Goal: Contribute content: Contribute content

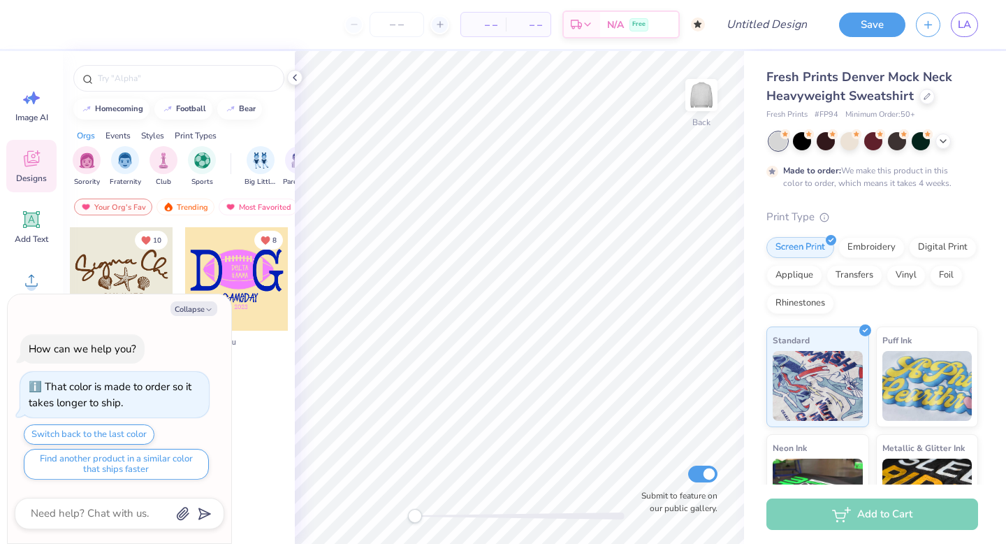
click at [212, 309] on icon "button" at bounding box center [209, 309] width 8 height 8
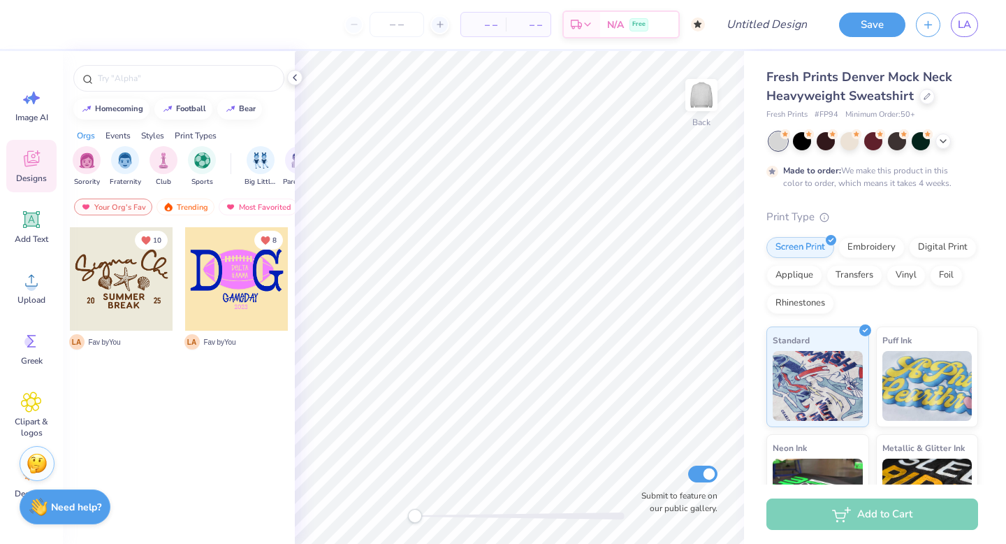
click at [27, 160] on icon at bounding box center [31, 159] width 15 height 16
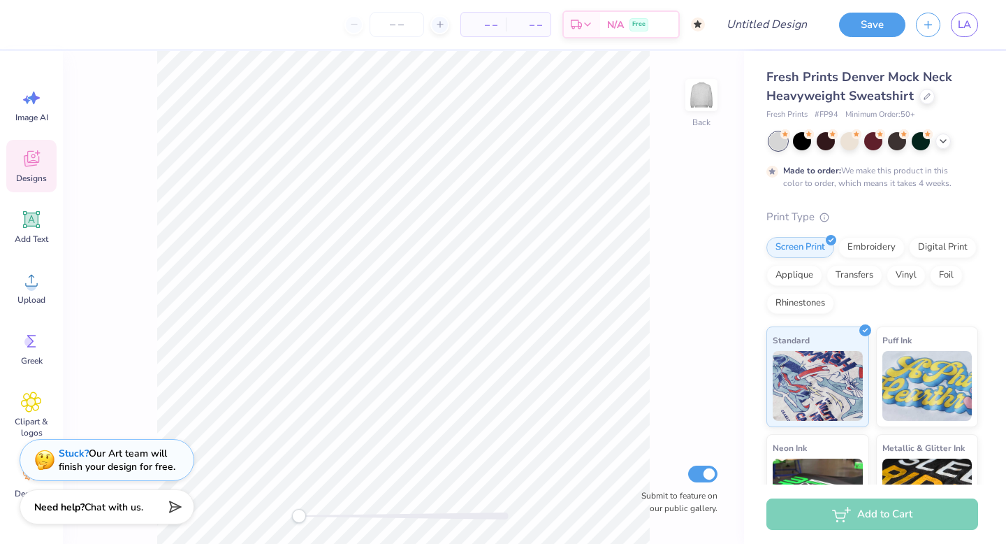
click at [27, 160] on icon at bounding box center [31, 159] width 15 height 16
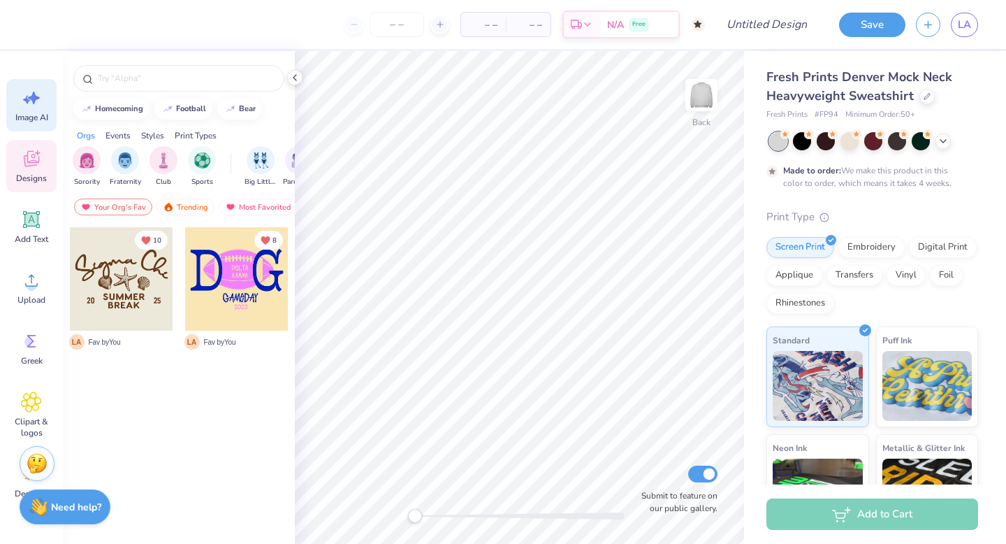
click at [43, 94] on div "Image AI" at bounding box center [31, 105] width 50 height 52
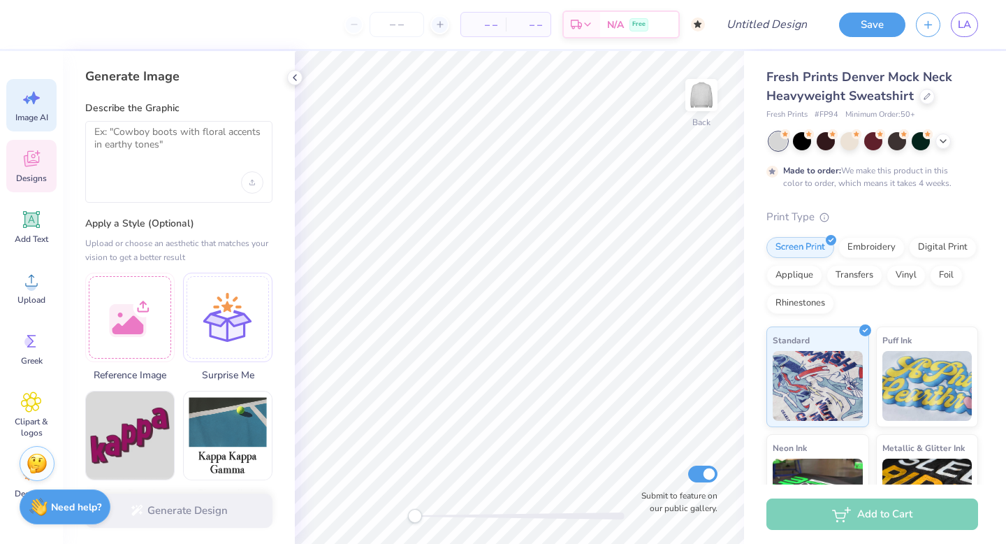
click at [38, 168] on icon at bounding box center [31, 158] width 21 height 21
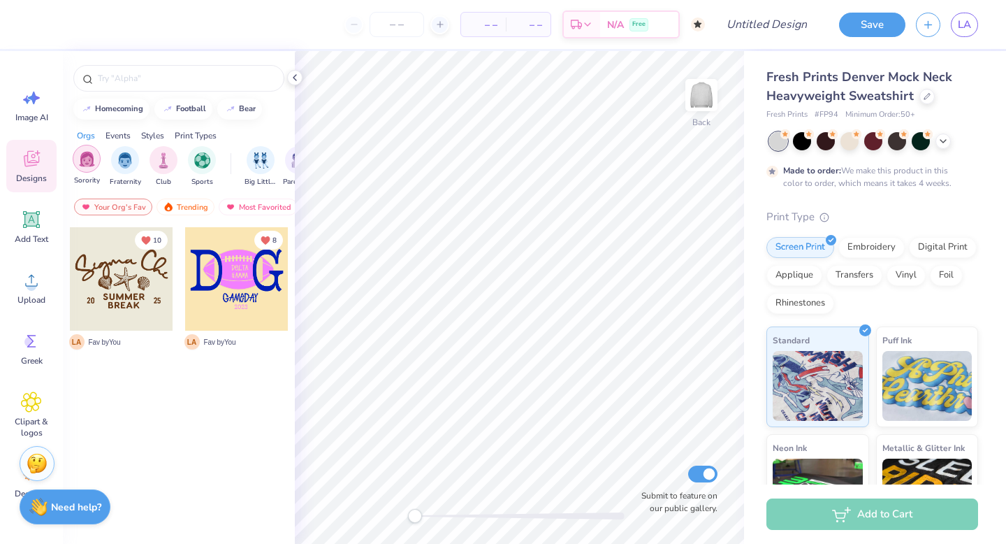
click at [91, 160] on img "filter for Sorority" at bounding box center [87, 159] width 16 height 16
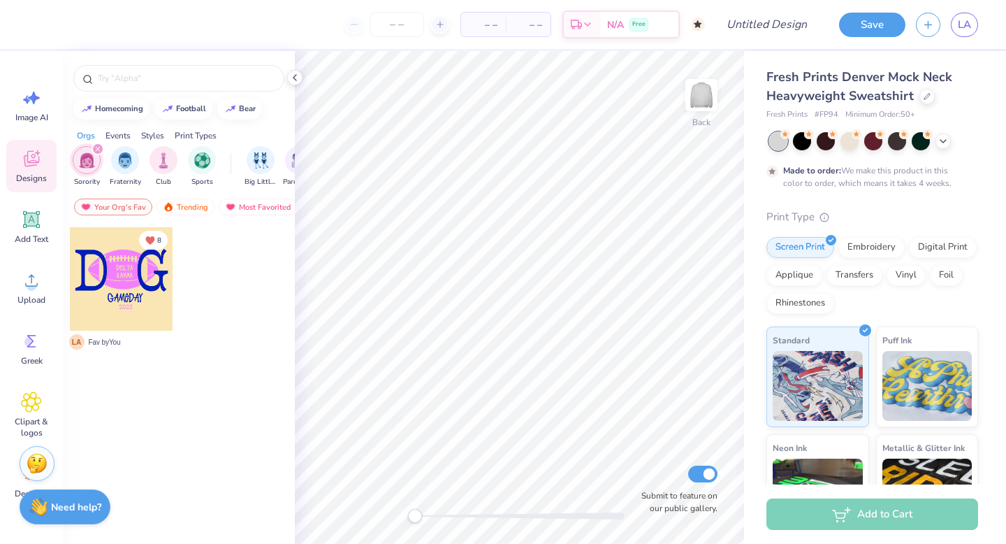
click at [96, 149] on icon "filter for Sorority" at bounding box center [98, 149] width 6 height 6
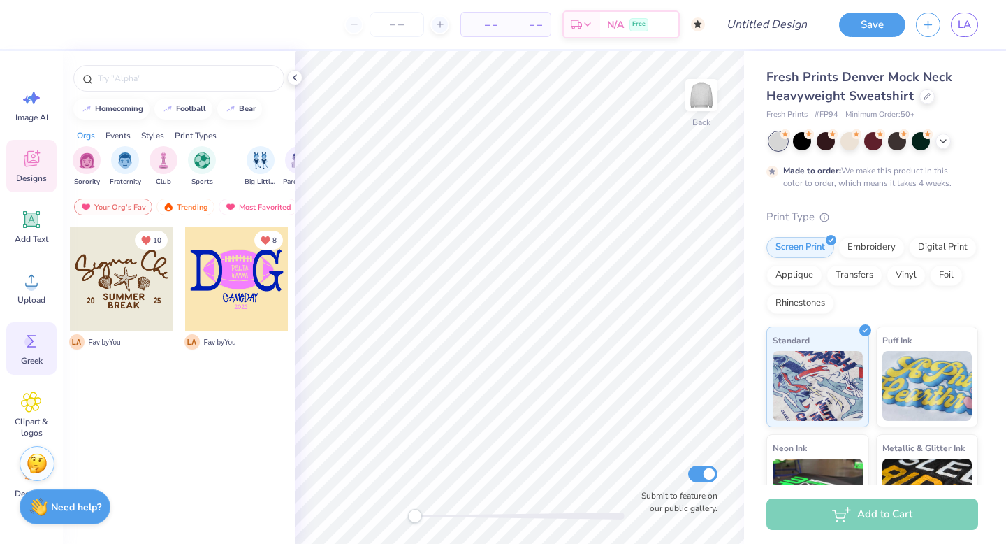
scroll to position [43, 0]
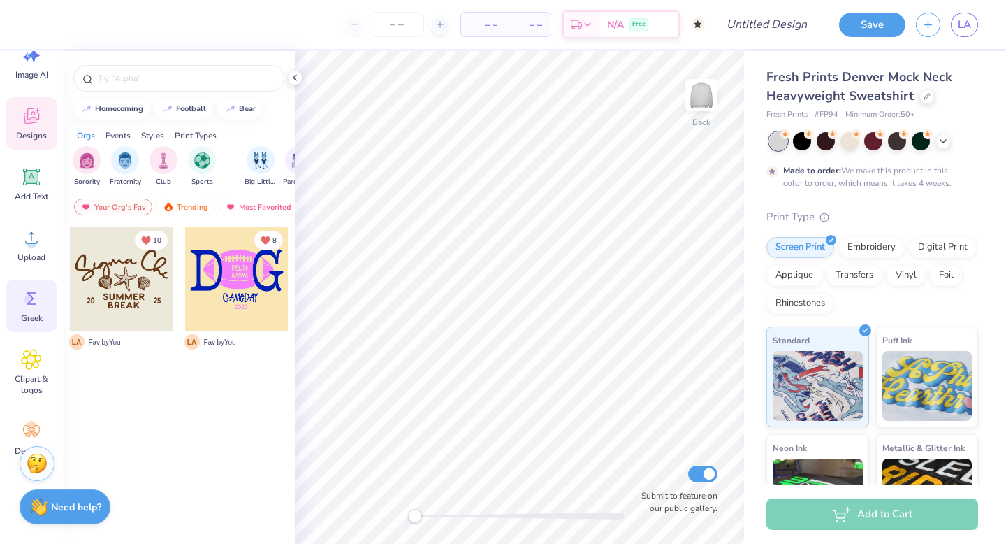
click at [36, 310] on div "Greek" at bounding box center [31, 306] width 50 height 52
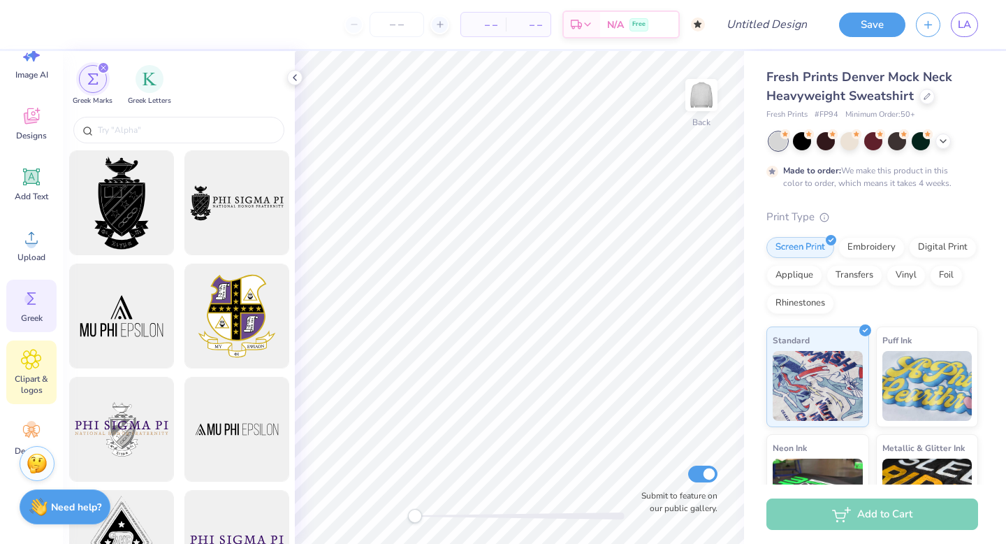
click at [33, 389] on span "Clipart & logos" at bounding box center [31, 384] width 46 height 22
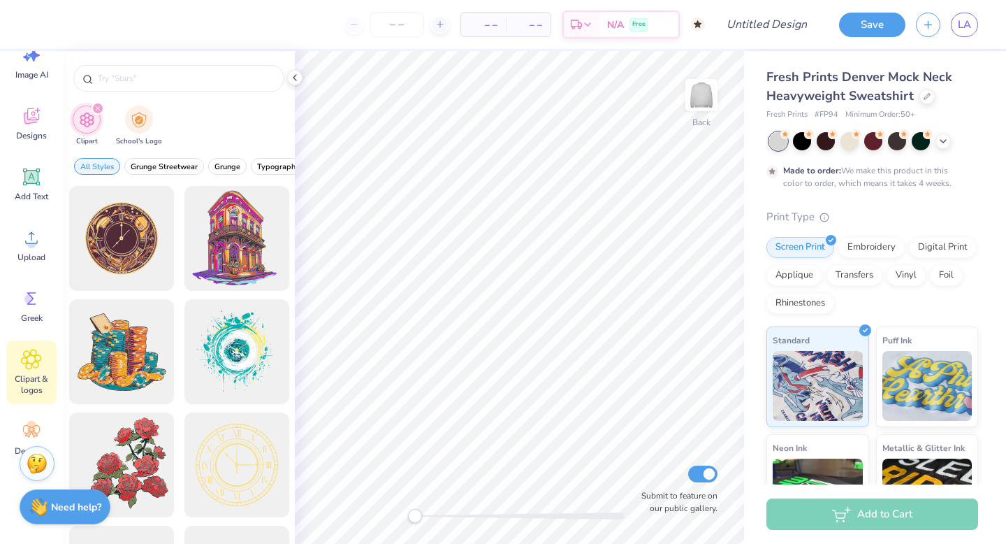
scroll to position [68, 0]
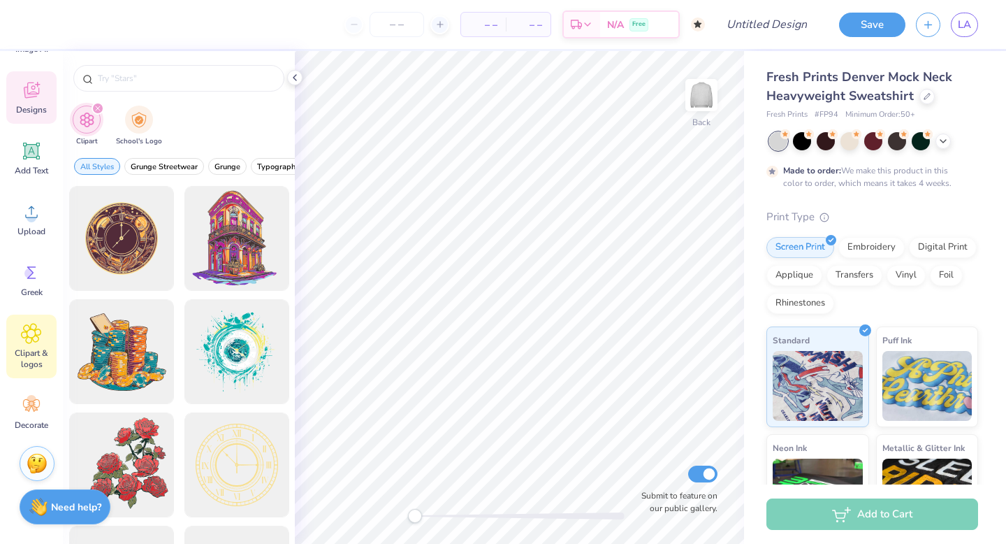
click at [31, 88] on icon at bounding box center [31, 90] width 21 height 21
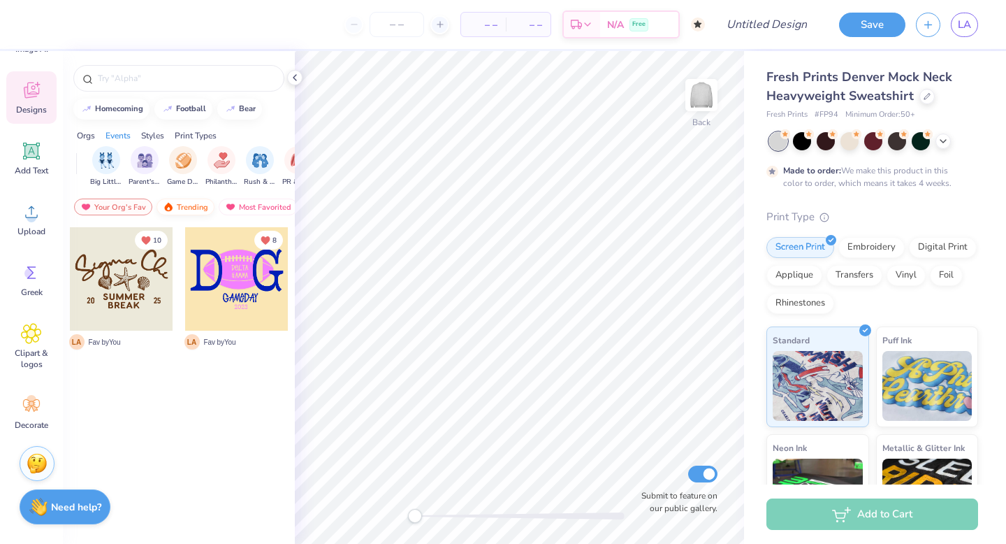
scroll to position [0, 155]
click at [198, 206] on div "Trending" at bounding box center [186, 206] width 58 height 17
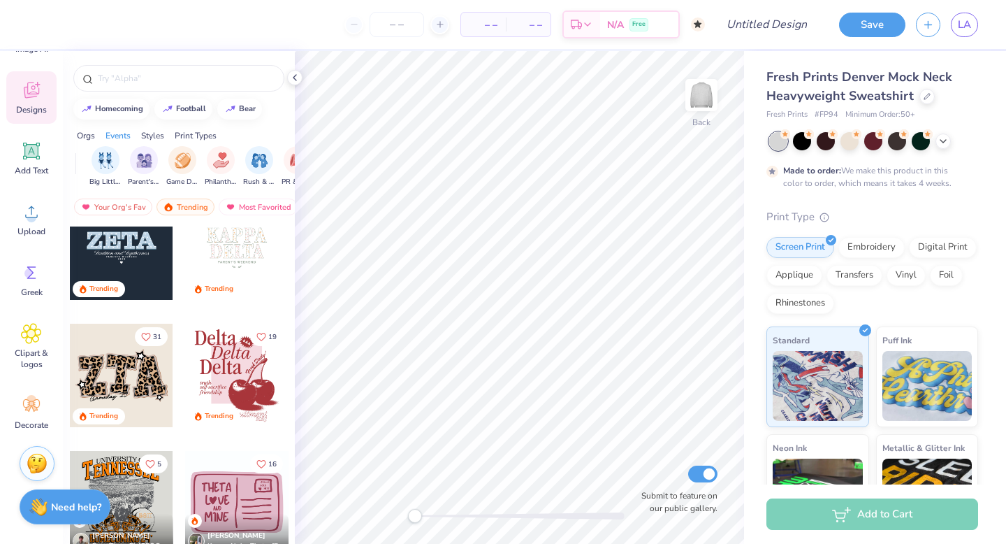
scroll to position [3981, 0]
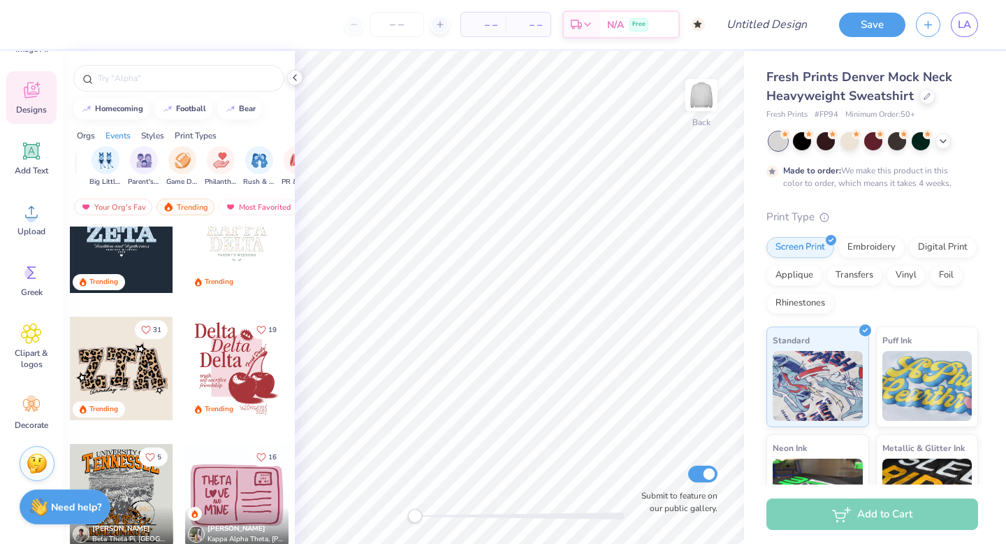
click at [124, 380] on div at bounding box center [121, 368] width 103 height 103
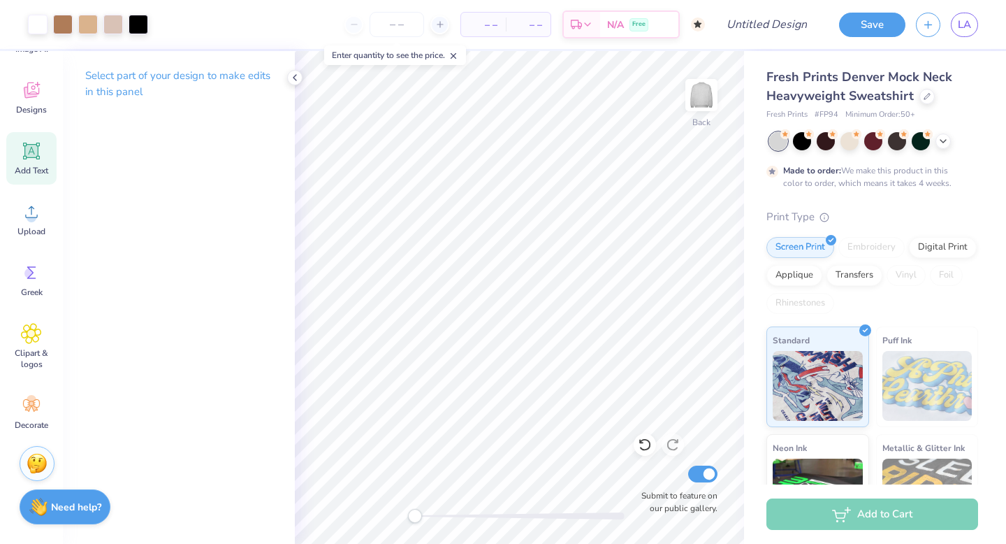
click at [35, 173] on span "Add Text" at bounding box center [32, 170] width 34 height 11
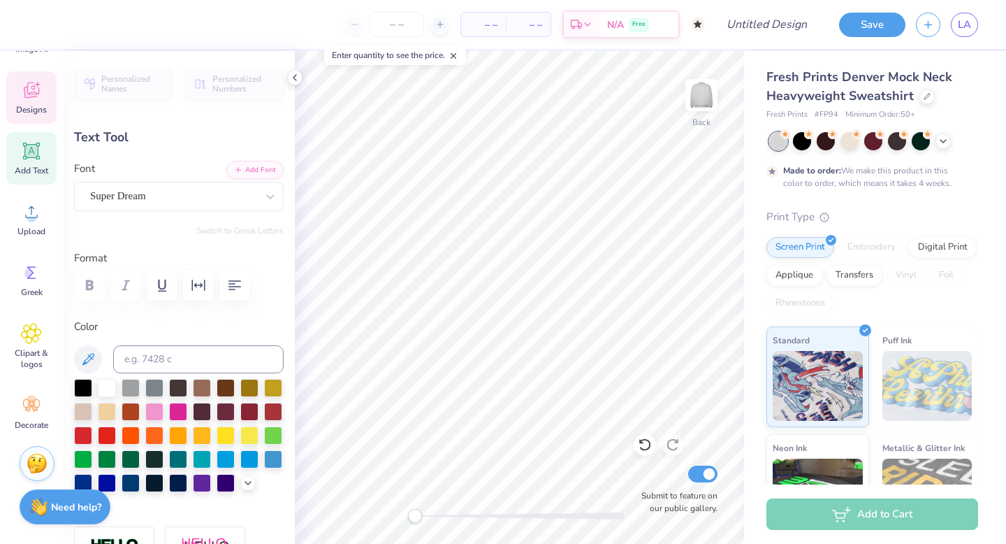
click at [41, 97] on icon at bounding box center [31, 90] width 21 height 21
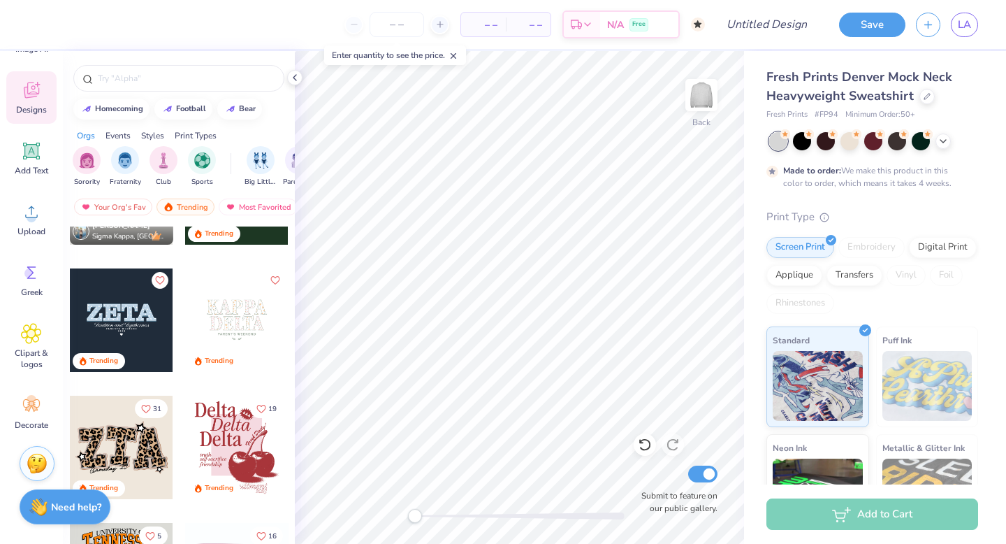
scroll to position [3911, 0]
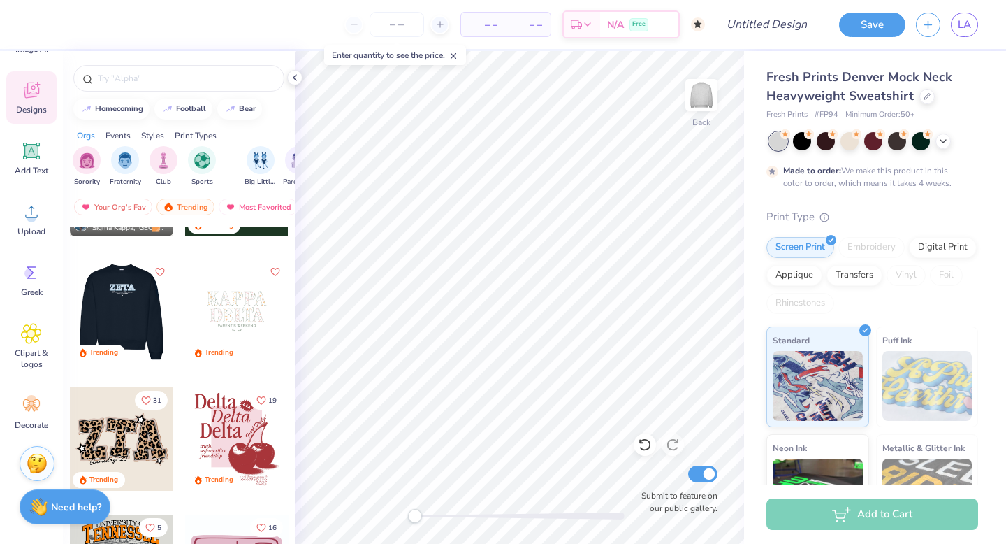
click at [232, 312] on div at bounding box center [236, 311] width 103 height 103
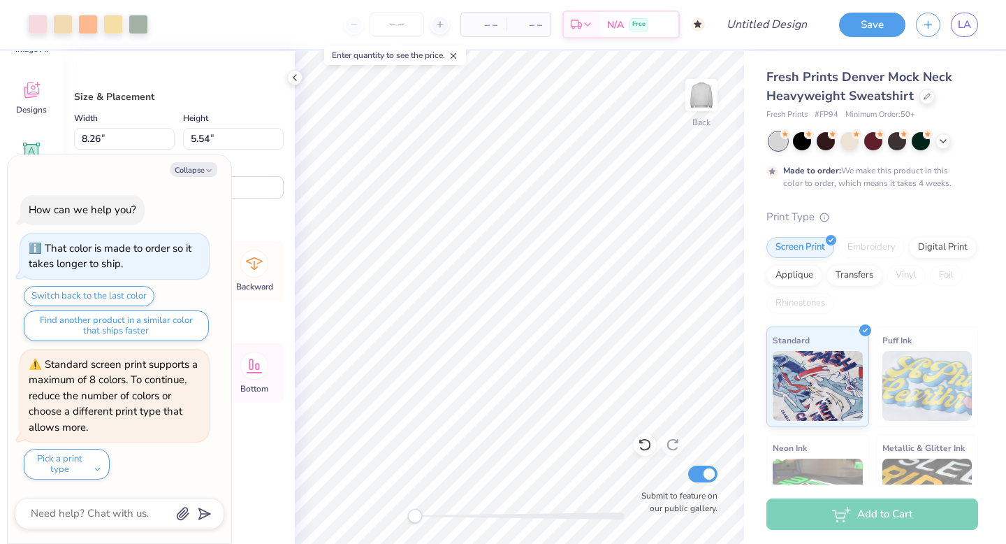
type textarea "x"
type input "11.78"
type input "6.74"
type input "1.99"
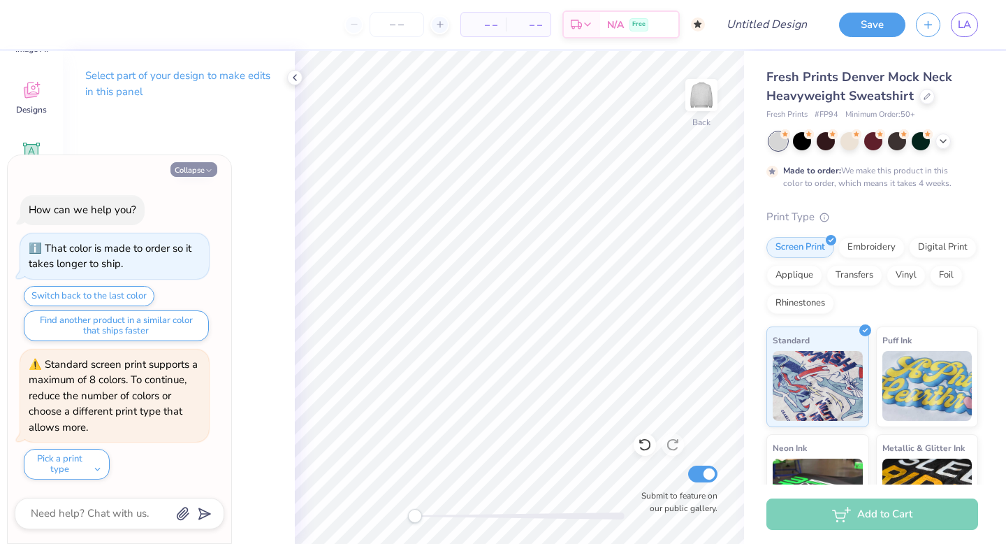
click at [198, 166] on button "Collapse" at bounding box center [194, 169] width 47 height 15
type textarea "x"
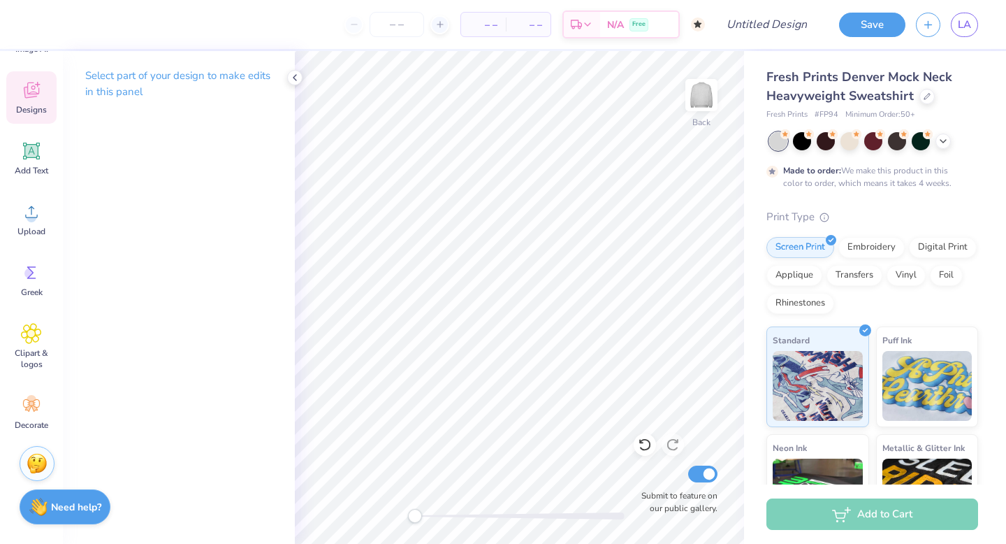
click at [27, 104] on span "Designs" at bounding box center [31, 109] width 31 height 11
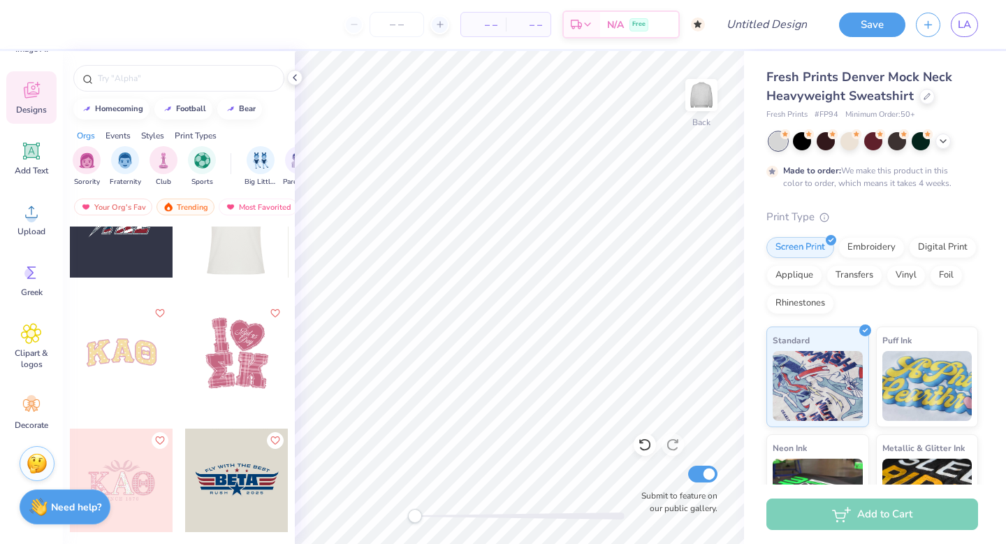
scroll to position [7749, 0]
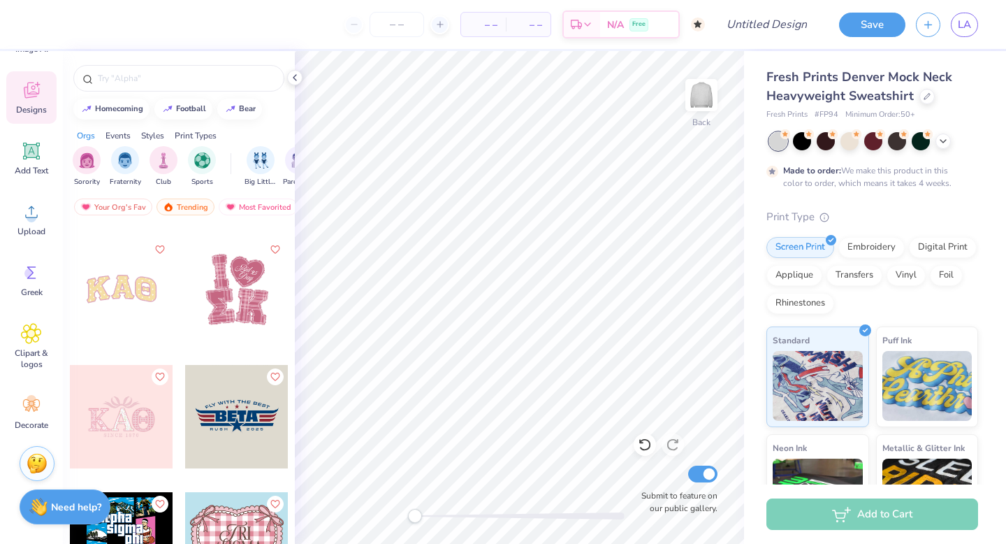
click at [144, 302] on div at bounding box center [121, 289] width 103 height 103
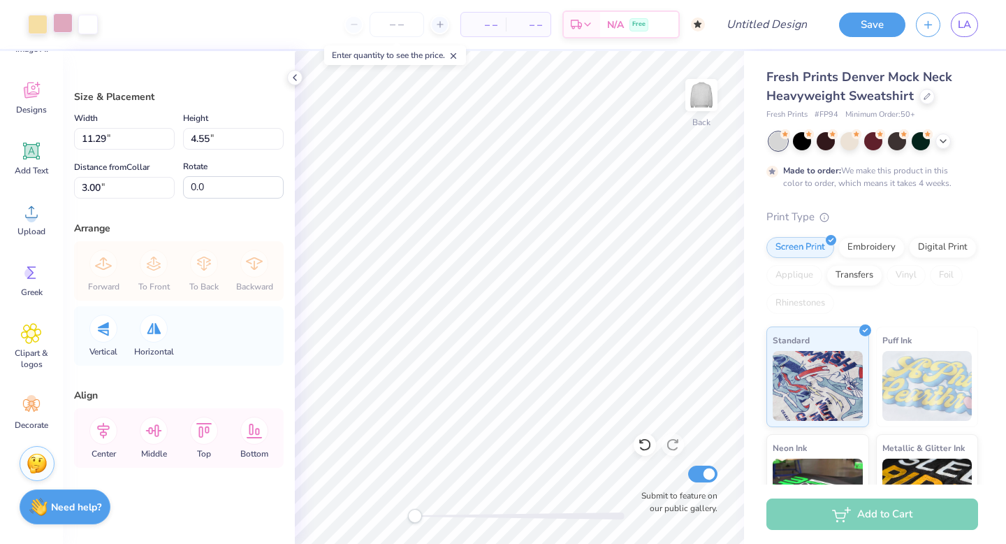
click at [62, 27] on div at bounding box center [63, 23] width 20 height 20
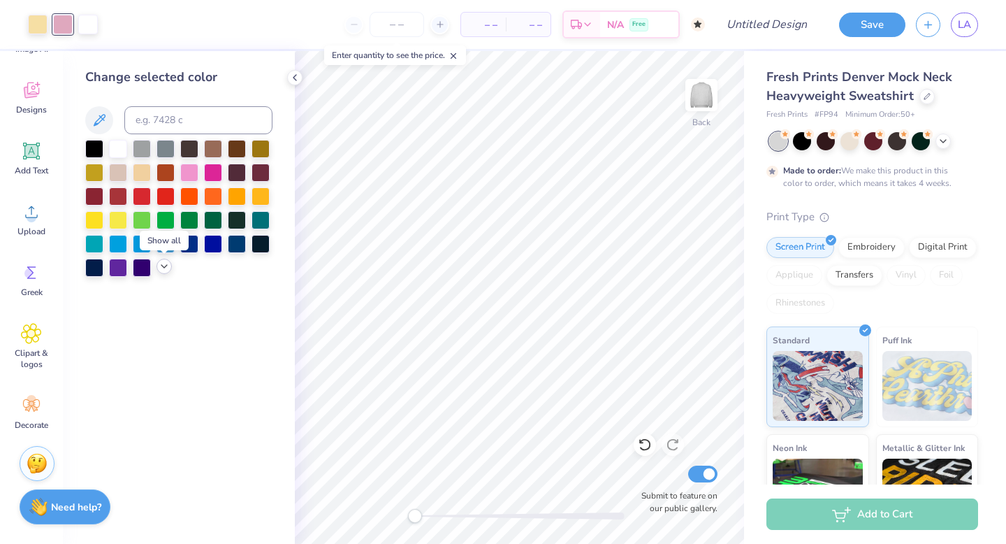
click at [163, 268] on icon at bounding box center [164, 266] width 11 height 11
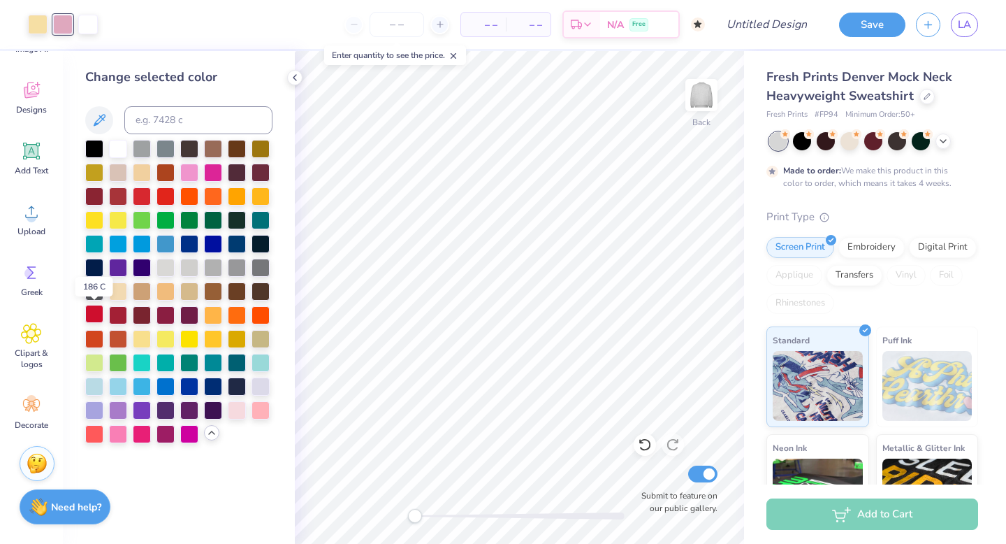
click at [94, 312] on div at bounding box center [94, 314] width 18 height 18
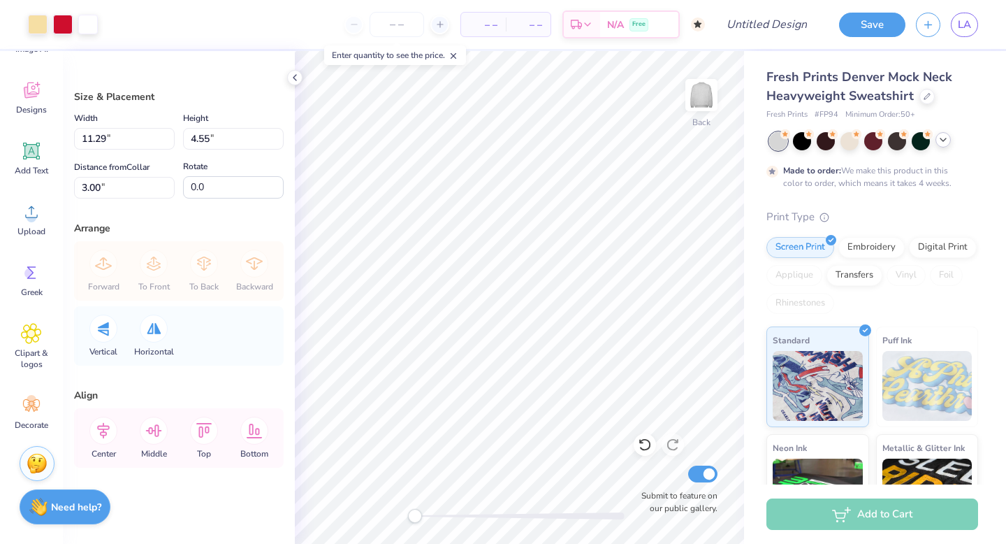
click at [946, 143] on icon at bounding box center [943, 139] width 11 height 11
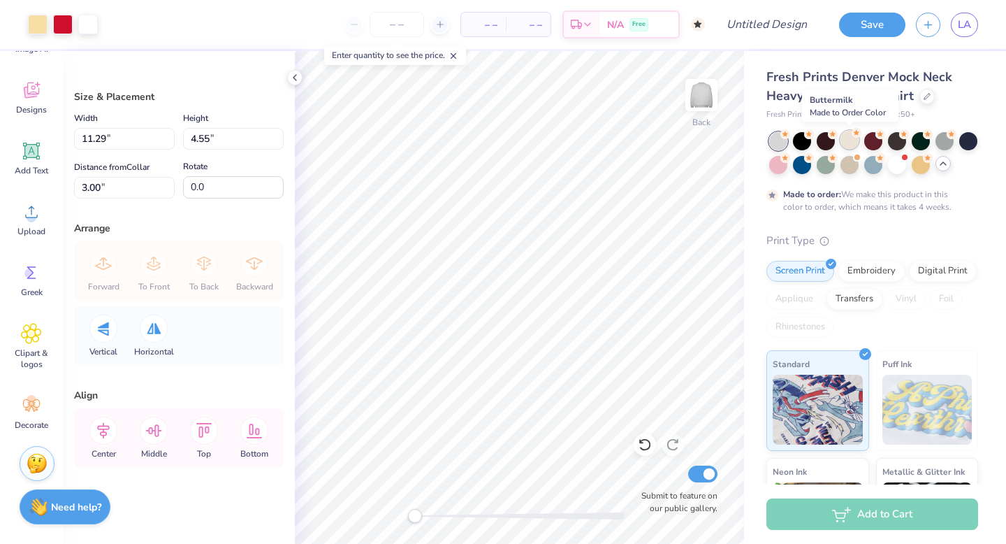
click at [855, 138] on div at bounding box center [850, 140] width 18 height 18
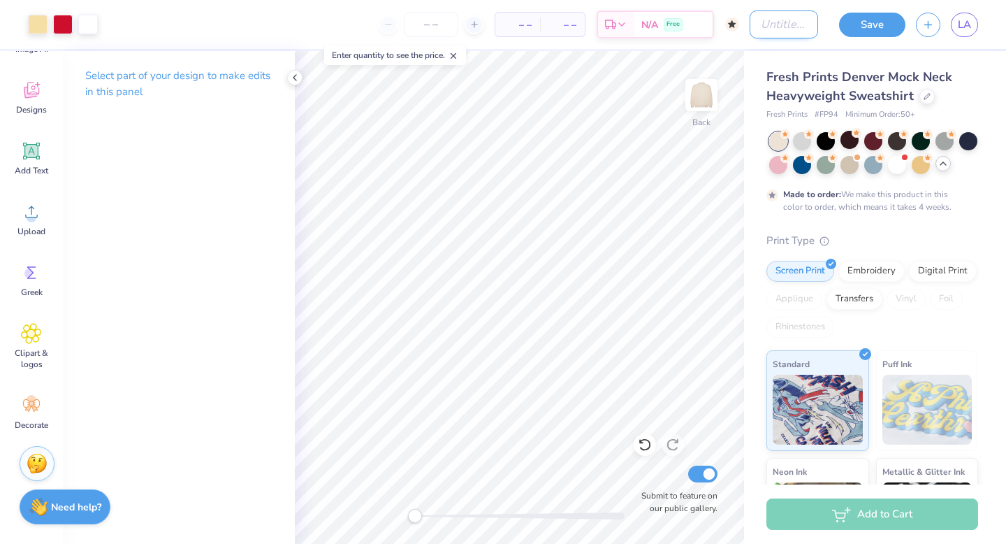
click at [787, 27] on input "Design Title" at bounding box center [784, 24] width 68 height 28
type input "mock neck red and yellow"
click at [884, 14] on button "Save" at bounding box center [872, 22] width 66 height 24
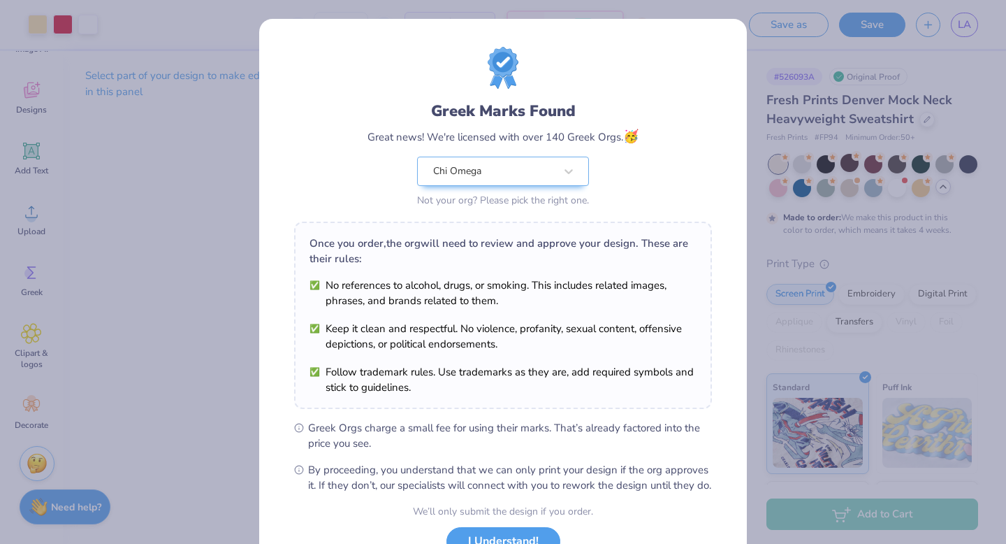
scroll to position [110, 0]
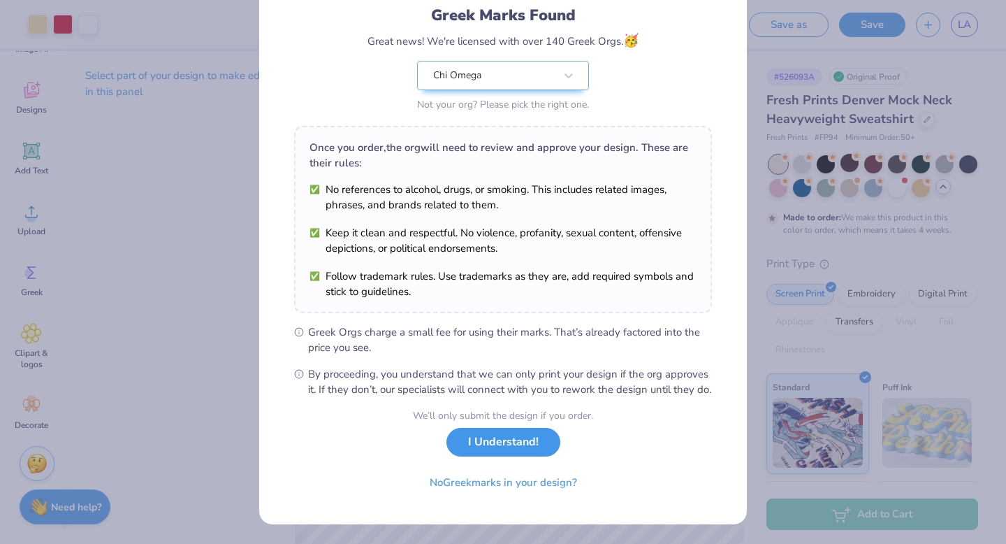
click at [524, 444] on button "I Understand!" at bounding box center [504, 442] width 114 height 29
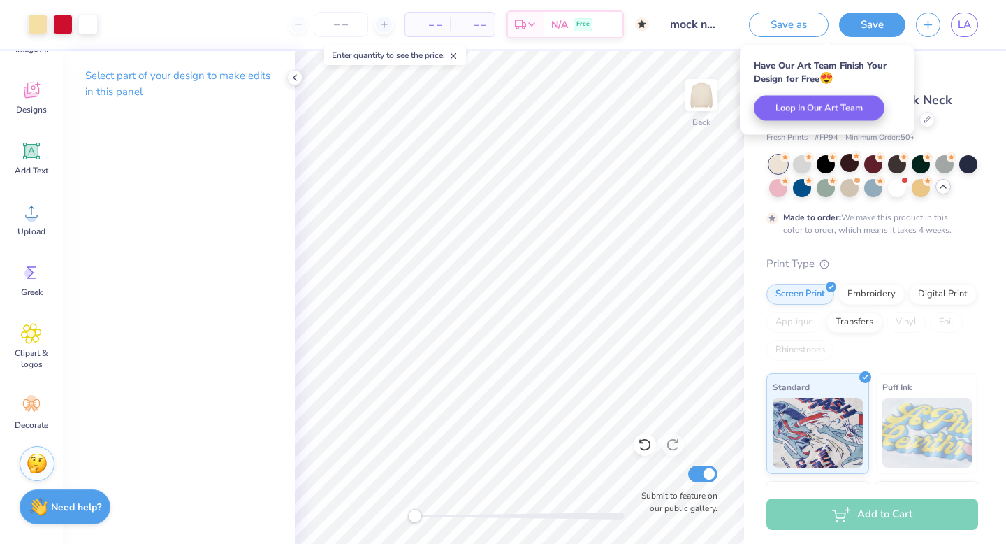
scroll to position [0, 0]
